Goal: Task Accomplishment & Management: Use online tool/utility

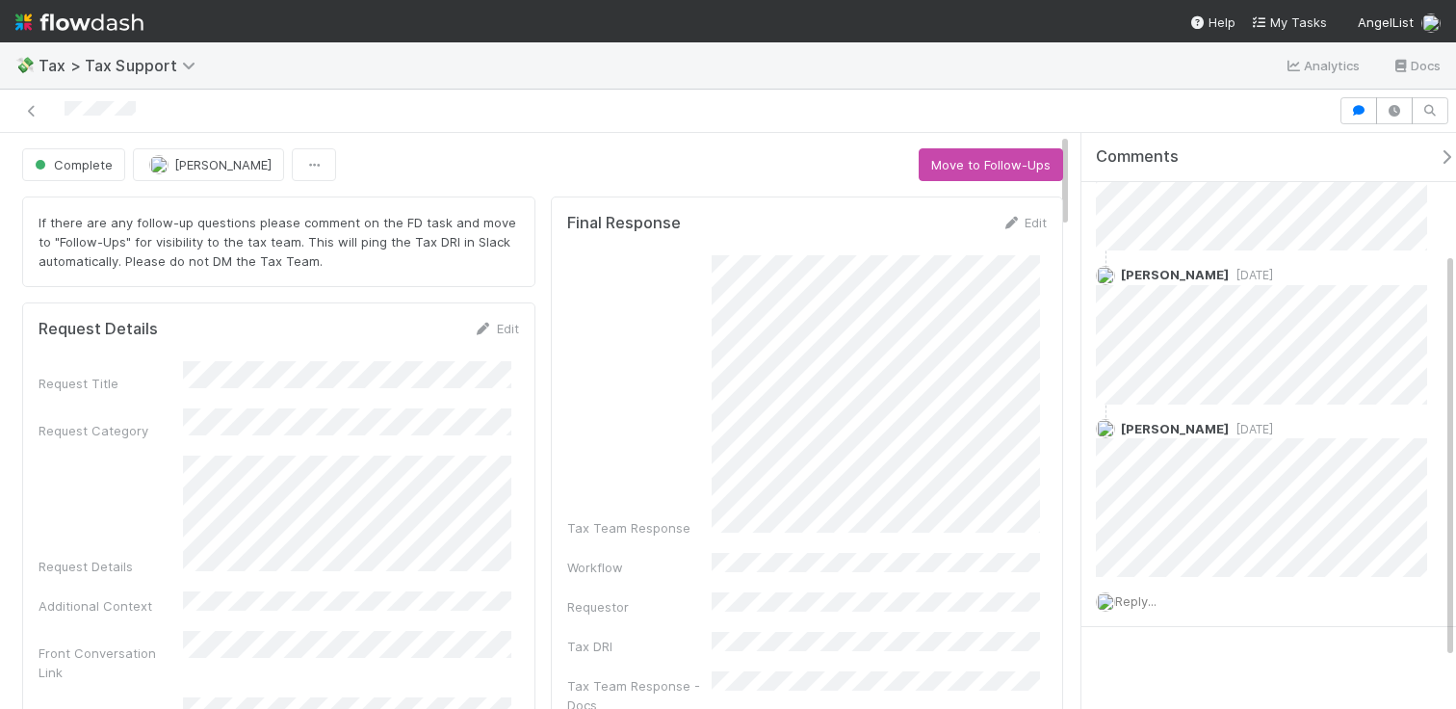
scroll to position [239, 0]
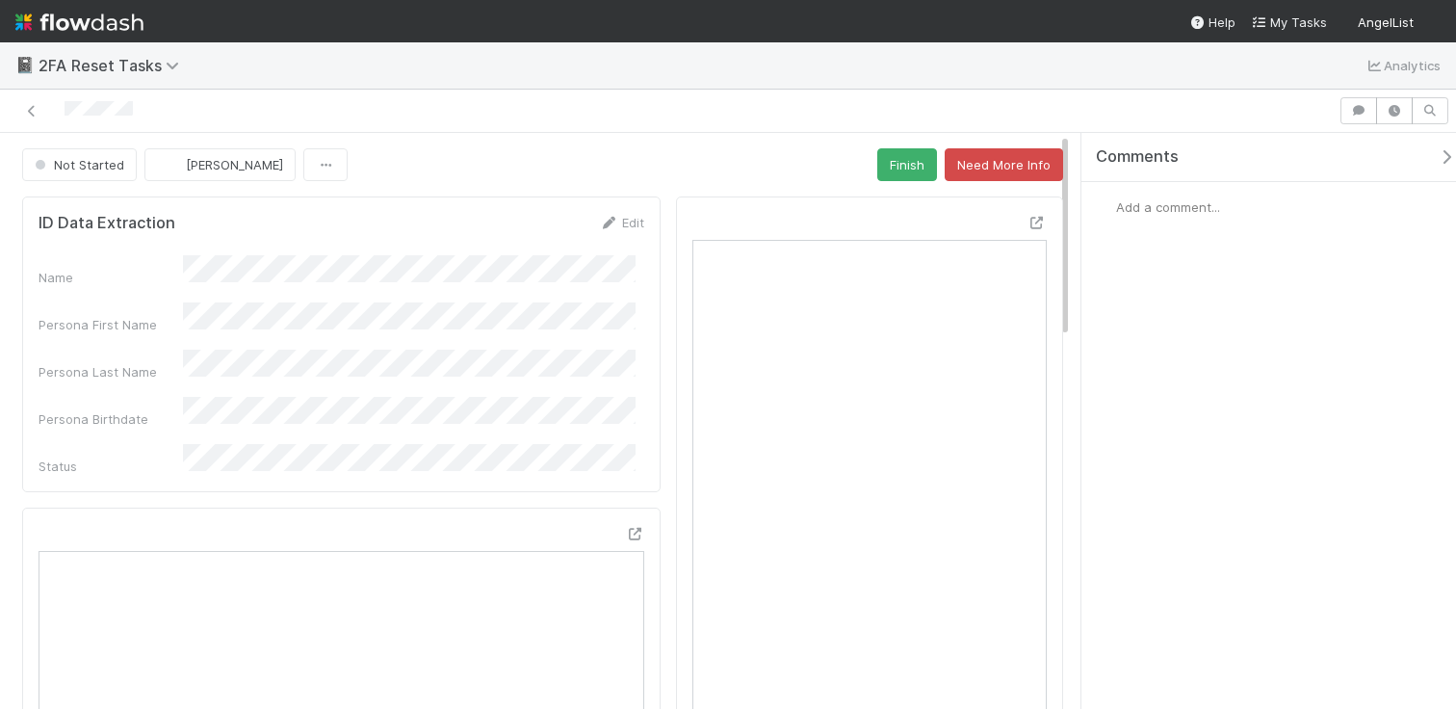
click at [859, 177] on div "Not Started Allen Shen Finish Need More Info" at bounding box center [542, 164] width 1041 height 33
click at [877, 175] on button "Finish" at bounding box center [907, 164] width 60 height 33
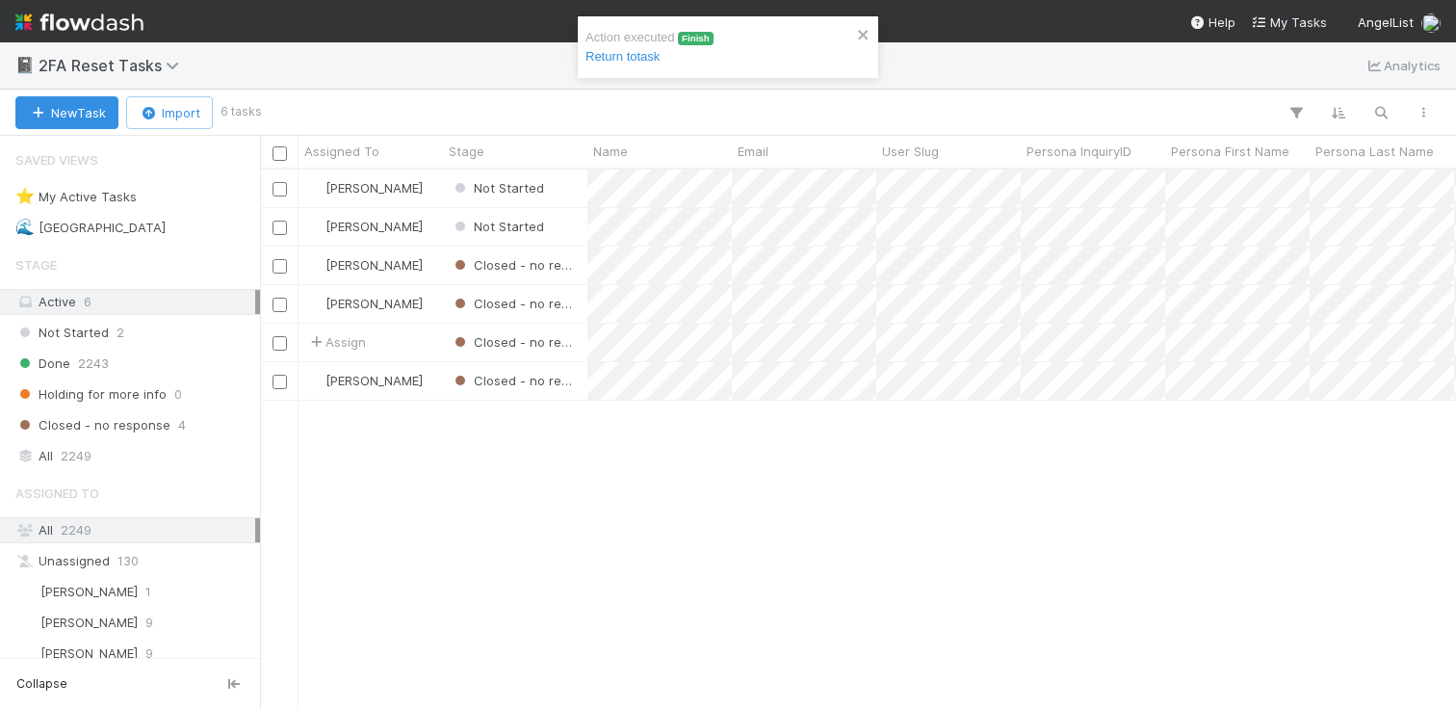
scroll to position [524, 1181]
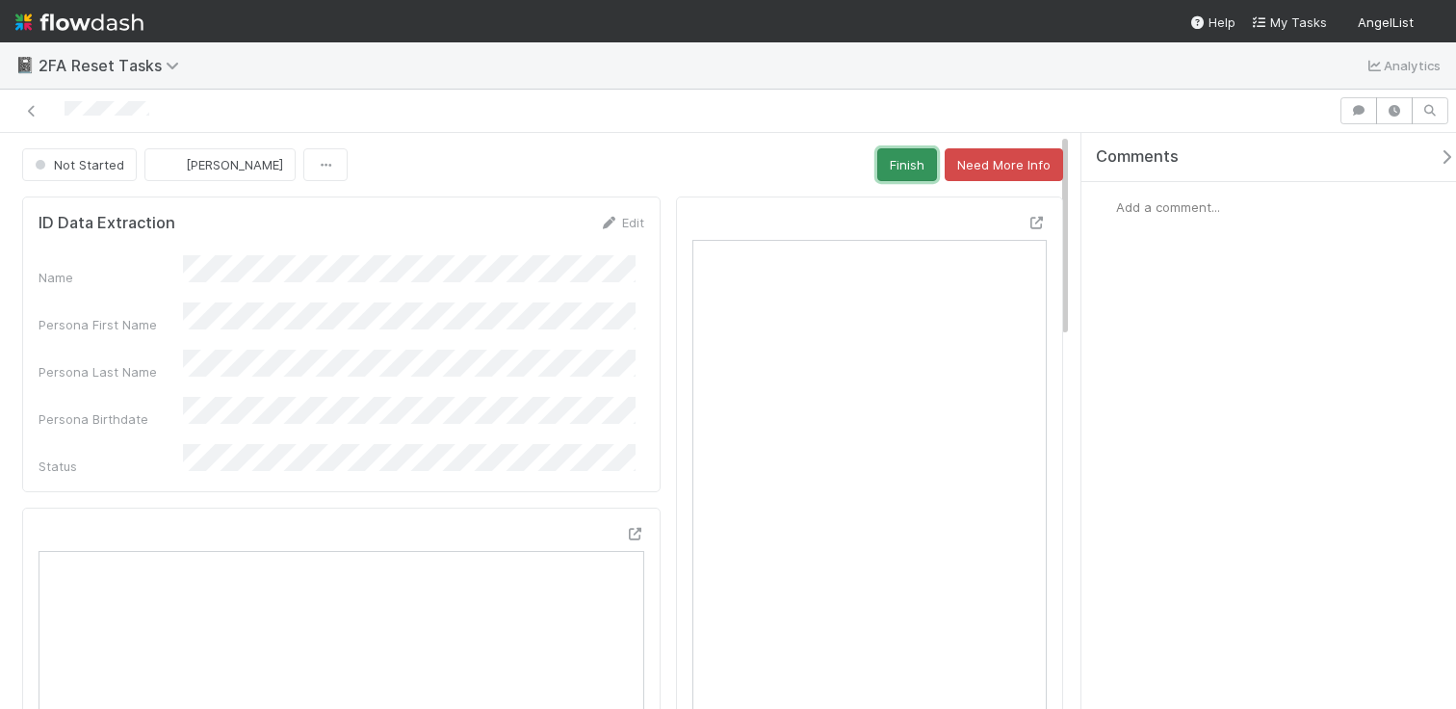
click at [877, 177] on button "Finish" at bounding box center [907, 164] width 60 height 33
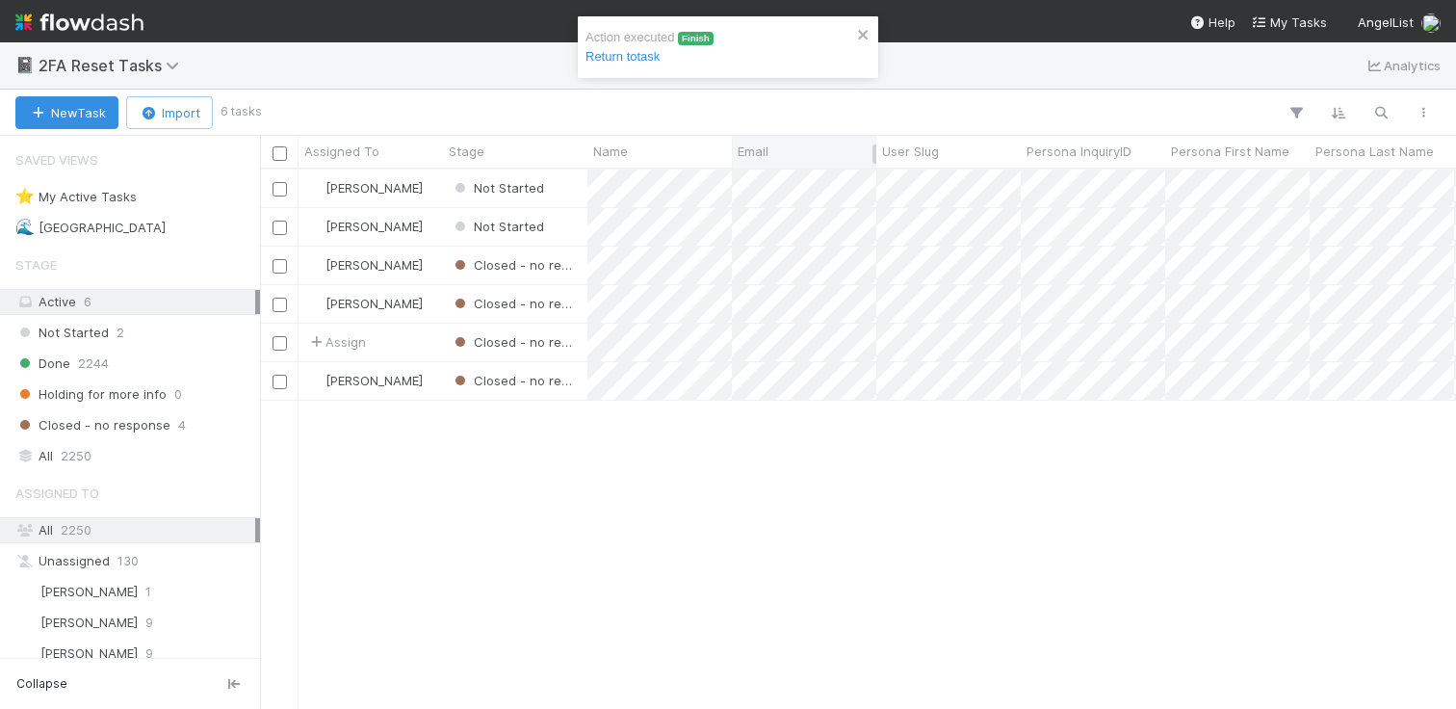
scroll to position [524, 1181]
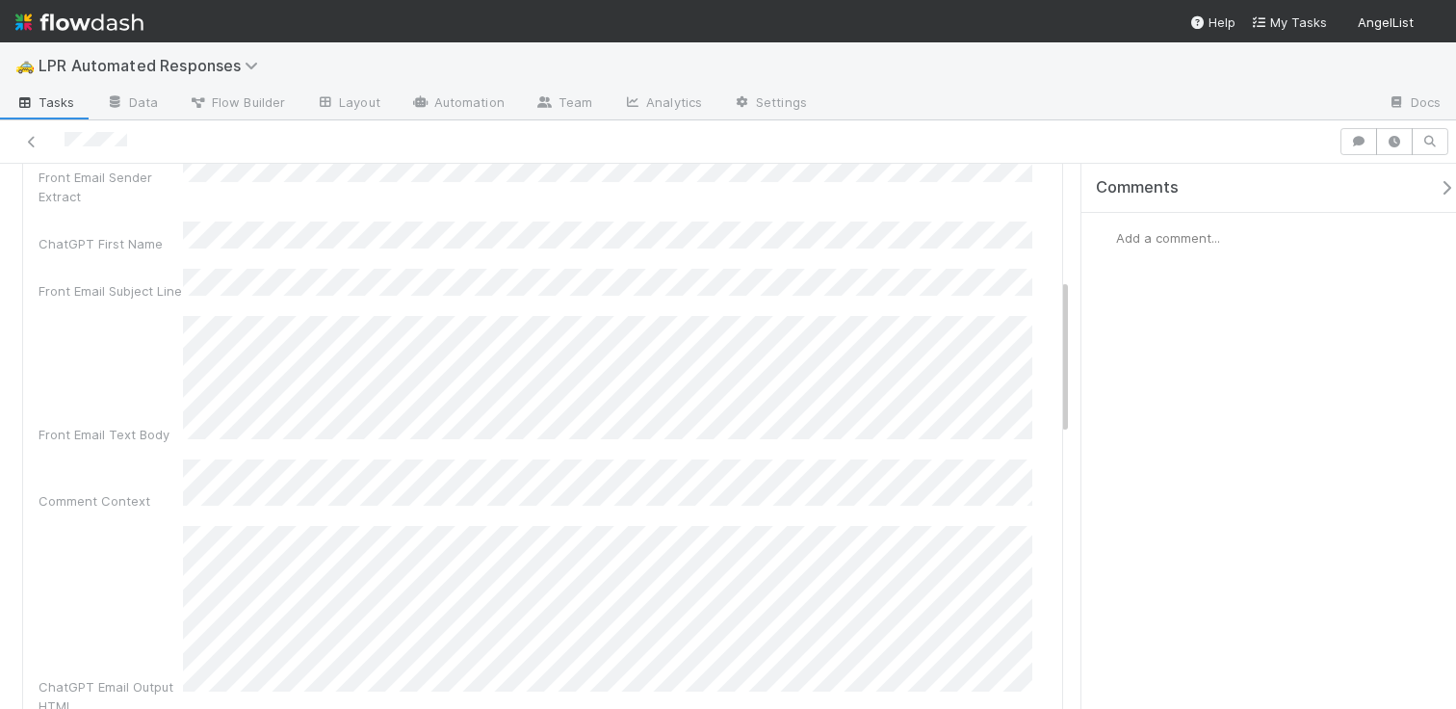
scroll to position [364, 0]
